Goal: Browse casually

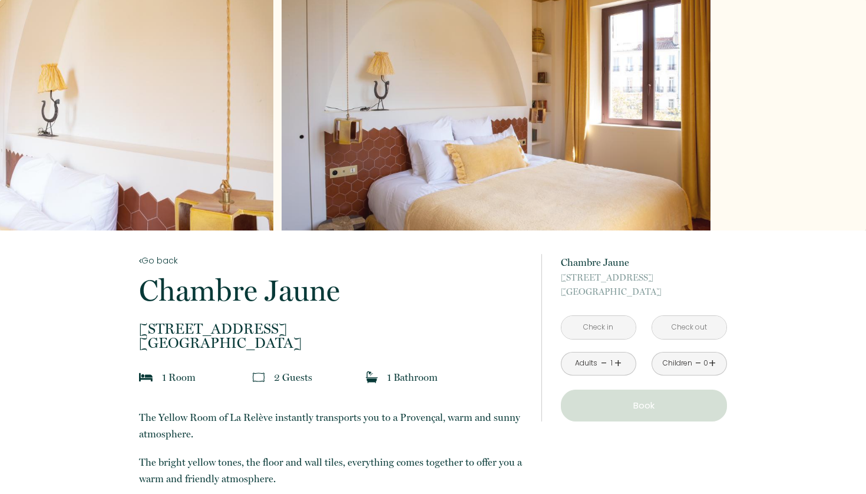
drag, startPoint x: 790, startPoint y: 127, endPoint x: 633, endPoint y: 138, distance: 157.2
click at [633, 138] on div "Slideshow" at bounding box center [496, 115] width 429 height 230
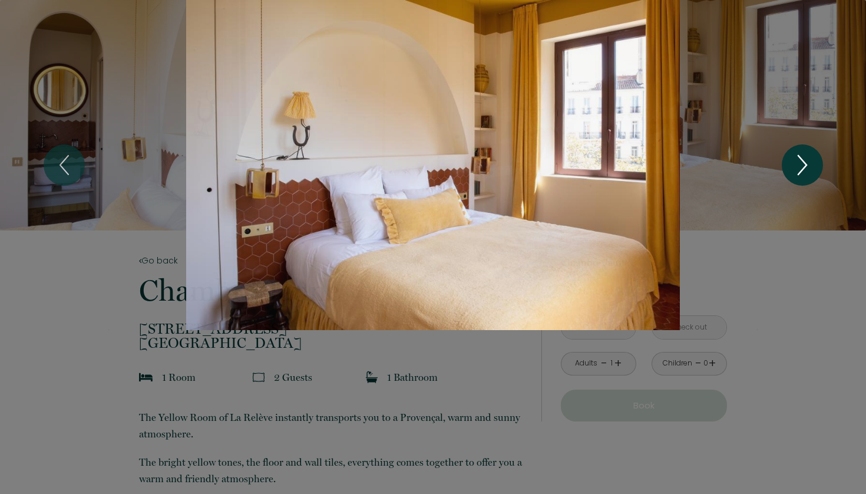
click at [797, 158] on icon "Next" at bounding box center [802, 164] width 25 height 35
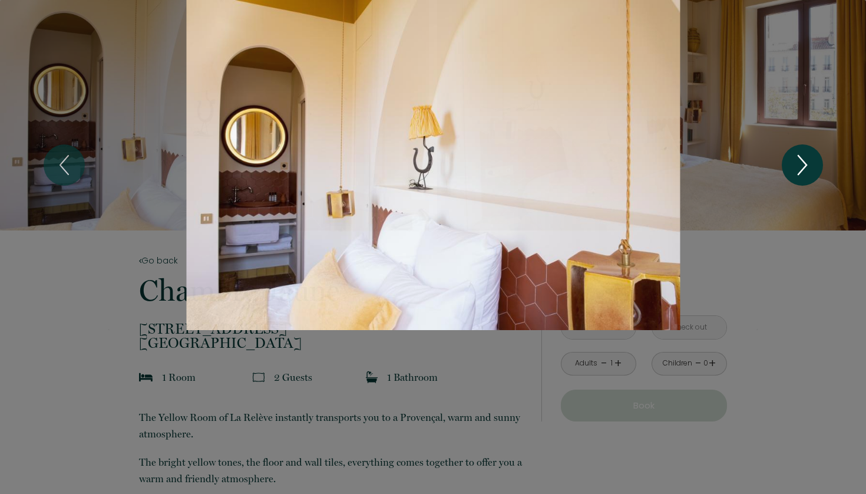
click at [797, 158] on icon "Next" at bounding box center [802, 164] width 25 height 35
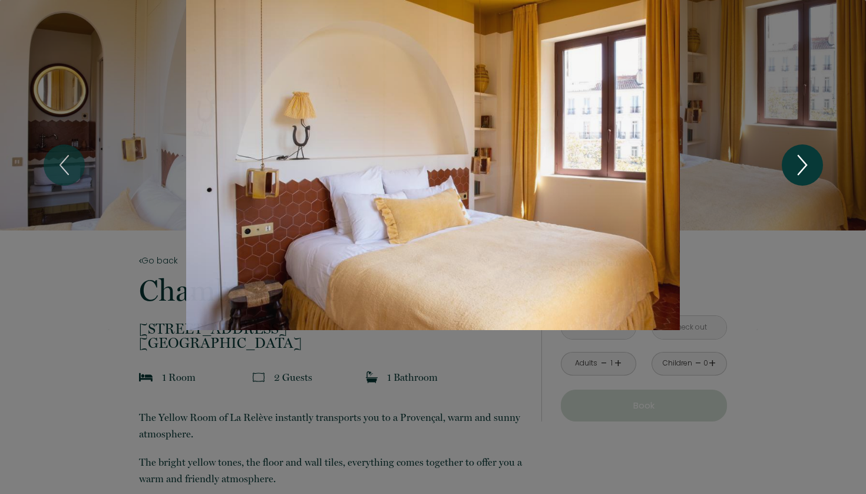
click at [797, 158] on icon "Next" at bounding box center [802, 164] width 25 height 35
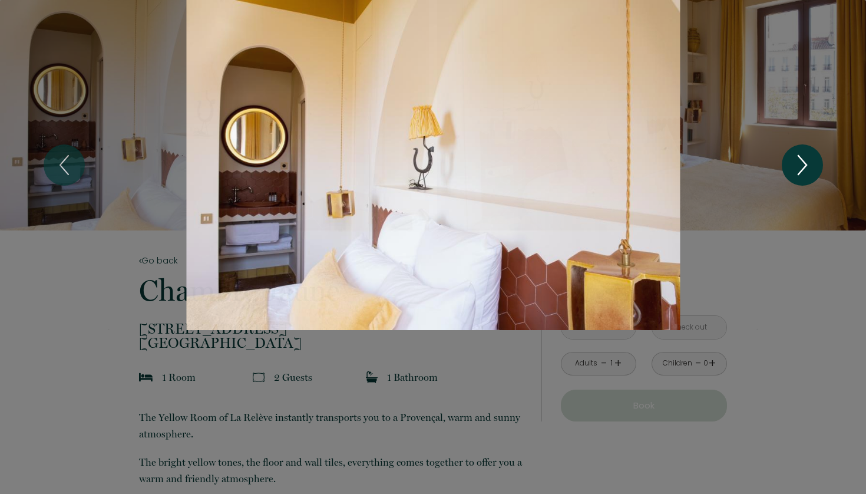
click at [797, 158] on icon "Next" at bounding box center [802, 164] width 25 height 35
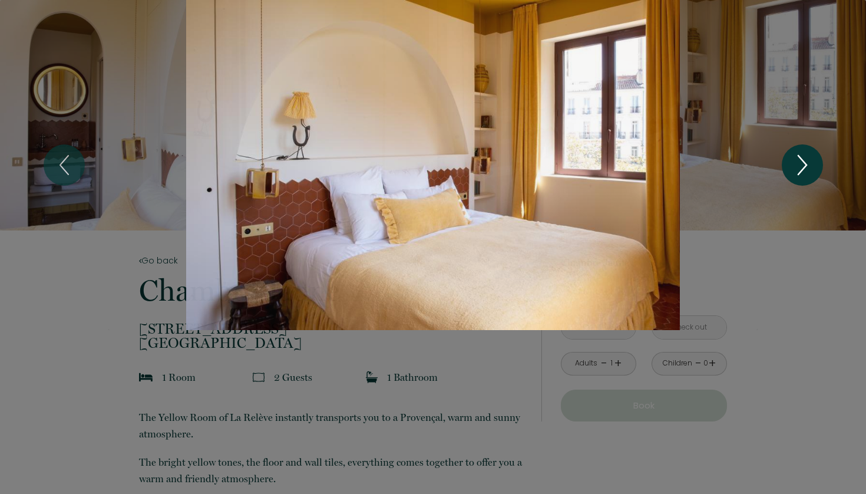
click at [797, 158] on icon "Next" at bounding box center [802, 164] width 25 height 35
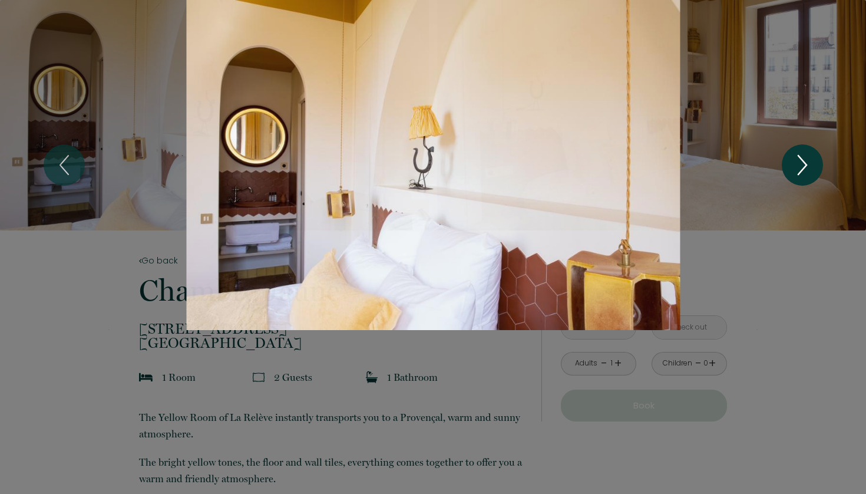
click at [797, 158] on icon "Next" at bounding box center [802, 164] width 25 height 35
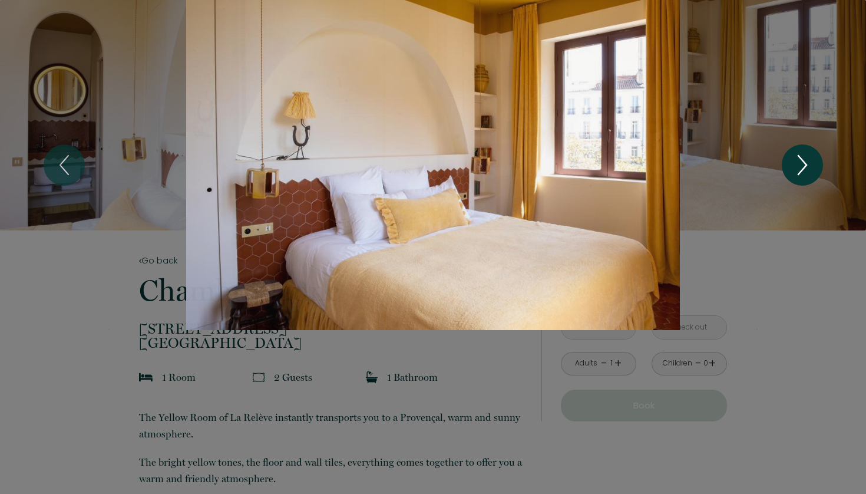
click at [797, 158] on icon "Next" at bounding box center [802, 164] width 25 height 35
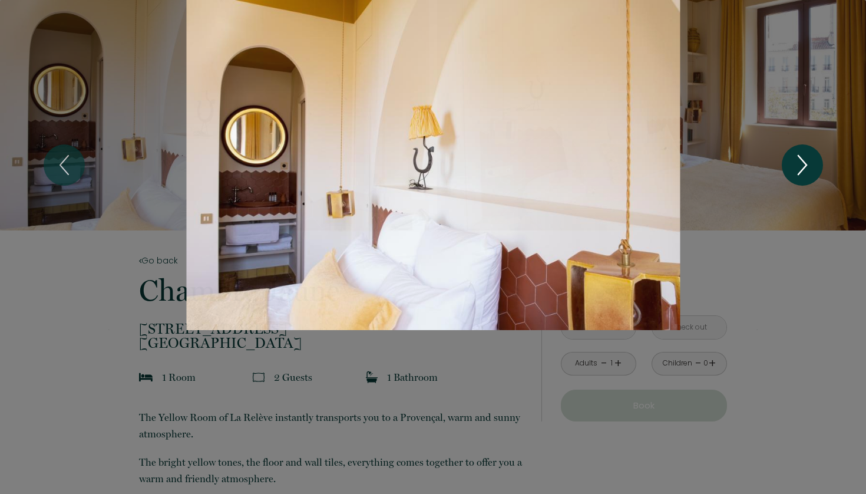
click at [797, 158] on icon "Next" at bounding box center [802, 164] width 25 height 35
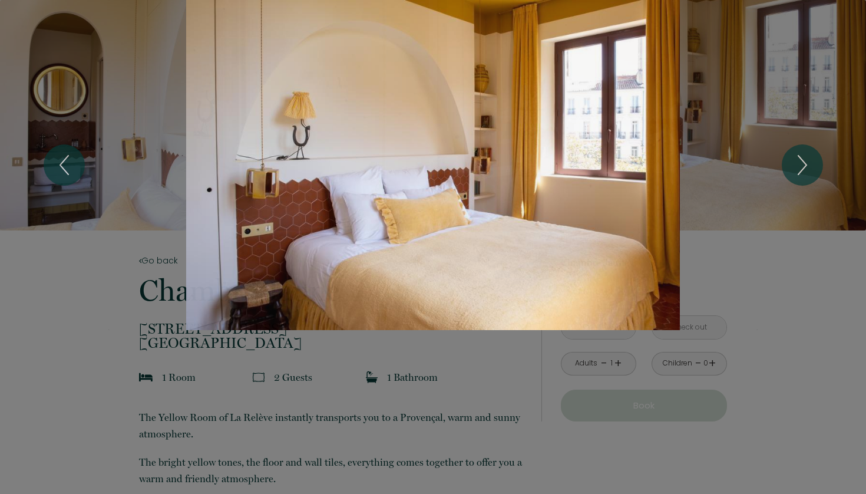
click at [775, 275] on div "1 2" at bounding box center [433, 165] width 866 height 330
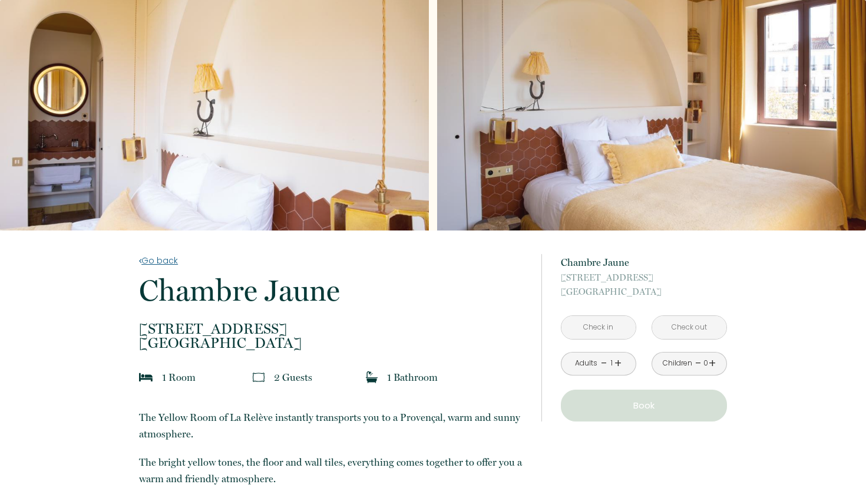
click at [157, 259] on link "Go back" at bounding box center [332, 260] width 387 height 13
click at [164, 262] on link "Go back" at bounding box center [332, 260] width 387 height 13
click at [165, 260] on link "Go back" at bounding box center [332, 260] width 387 height 13
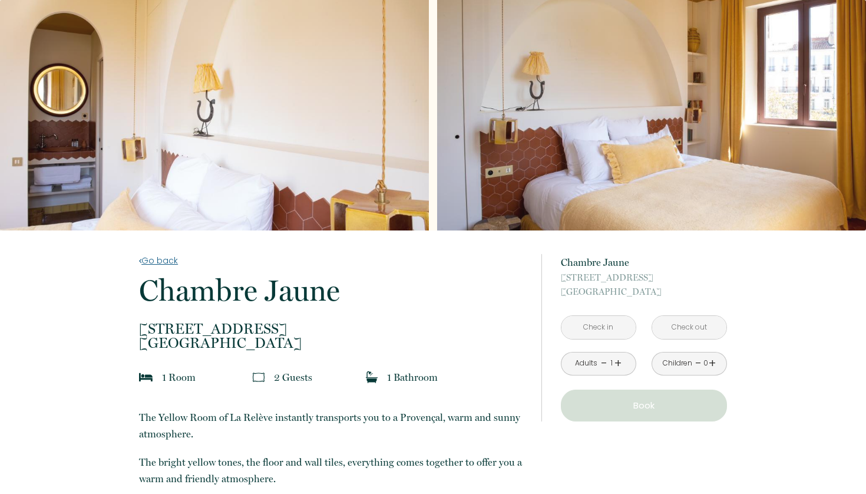
click at [165, 260] on link "Go back" at bounding box center [332, 260] width 387 height 13
click at [164, 259] on link "Go back" at bounding box center [332, 260] width 387 height 13
